Goal: Task Accomplishment & Management: Complete application form

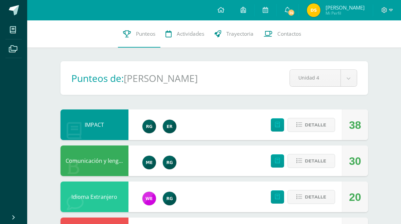
click at [219, 15] on link at bounding box center [220, 10] width 23 height 20
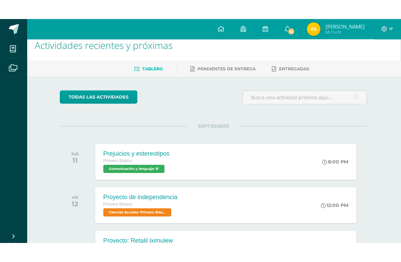
scroll to position [10, 1]
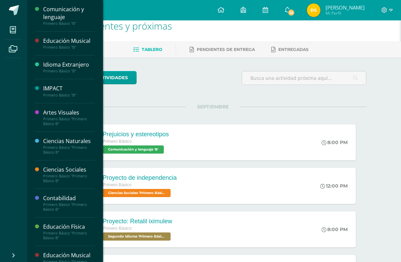
click at [44, 97] on div "Primero Básico "B"" at bounding box center [69, 95] width 52 height 5
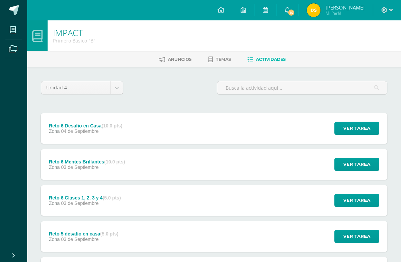
click at [363, 132] on span "Ver tarea" at bounding box center [356, 128] width 27 height 13
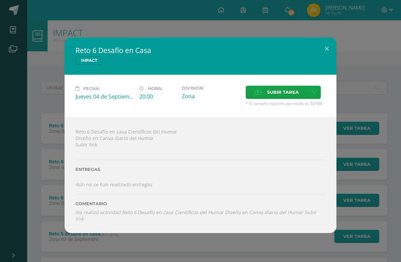
click at [286, 93] on span "Subir tarea" at bounding box center [283, 92] width 32 height 13
click at [0, 0] on input "Subir tarea" at bounding box center [0, 0] width 0 height 0
click at [312, 94] on icon at bounding box center [314, 92] width 5 height 6
click at [285, 106] on span "Subir enlace" at bounding box center [285, 108] width 29 height 6
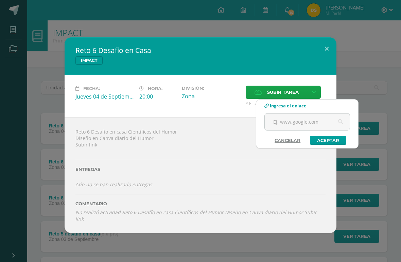
click at [308, 120] on input "text" at bounding box center [307, 122] width 85 height 17
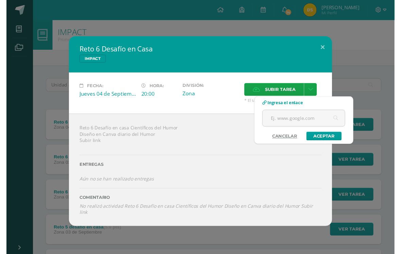
scroll to position [0, 16]
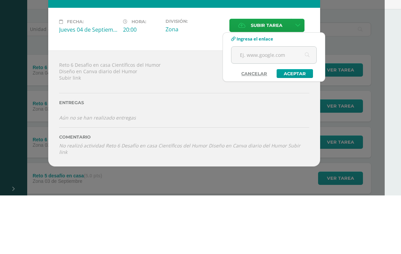
click at [283, 105] on input "text" at bounding box center [273, 113] width 85 height 17
paste input "[URL][DOMAIN_NAME]"
type input "[URL][DOMAIN_NAME]"
click at [298, 127] on link "Aceptar" at bounding box center [295, 131] width 36 height 9
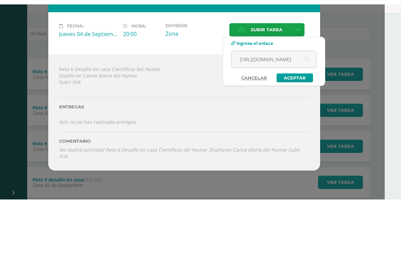
scroll to position [58, 16]
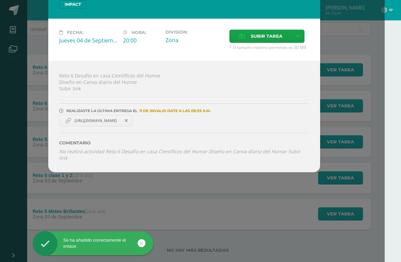
click at [8, 90] on div "Reto 6 Desafío en Casa IMPACT Fecha: [DATE] Hora: 20:00 División: Zona" at bounding box center [184, 76] width 396 height 191
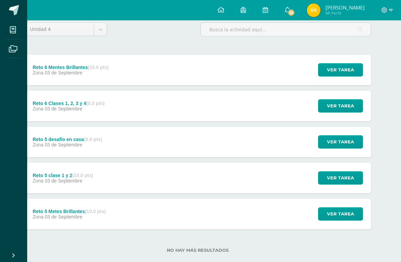
click at [53, 65] on div "Reto 6 Mentes Brillantes (10.0 pts)" at bounding box center [71, 67] width 76 height 5
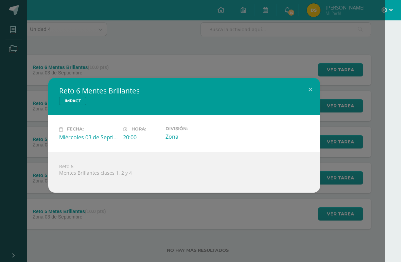
click at [326, 85] on div "Reto 6 Mentes Brillantes IMPACT Fecha: [DATE] Hora: 20:00 División:" at bounding box center [184, 135] width 396 height 115
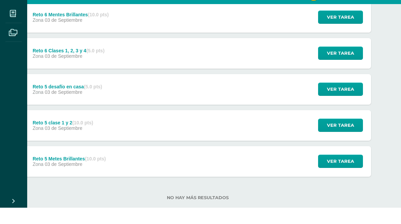
scroll to position [111, 16]
